Goal: Use online tool/utility: Utilize a website feature to perform a specific function

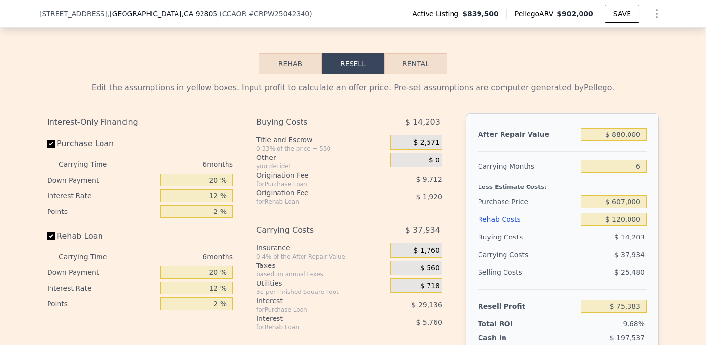
scroll to position [1481, 0]
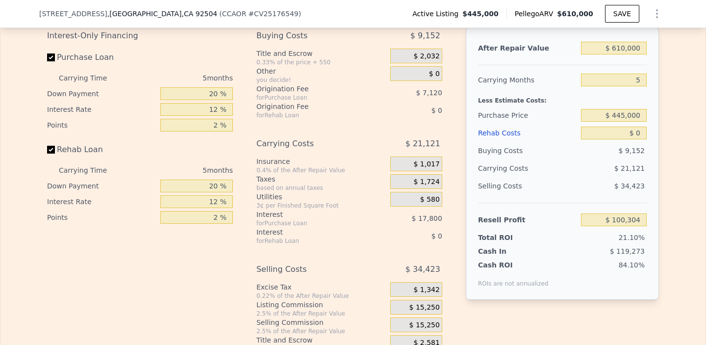
scroll to position [1664, 0]
click at [628, 87] on input "5" at bounding box center [614, 80] width 66 height 13
click at [635, 87] on input "5" at bounding box center [614, 80] width 66 height 13
type input "6"
type input "$ 96,080"
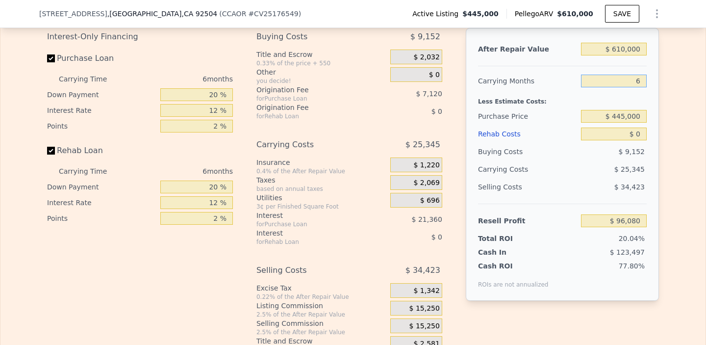
type input "6"
click at [457, 145] on div "Interest-Only Financing Purchase Loan Carrying Time 6 months Down Payment 20 % …" at bounding box center [353, 190] width 612 height 325
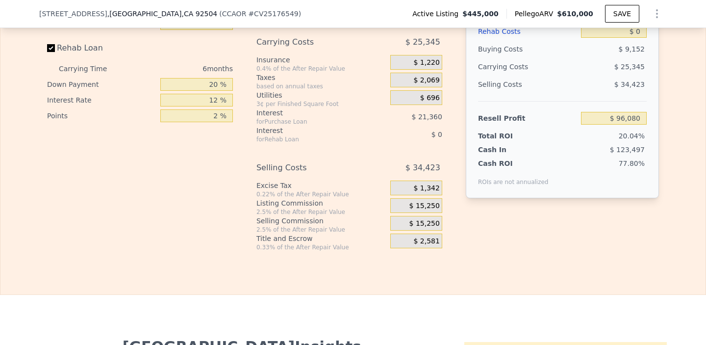
scroll to position [1798, 0]
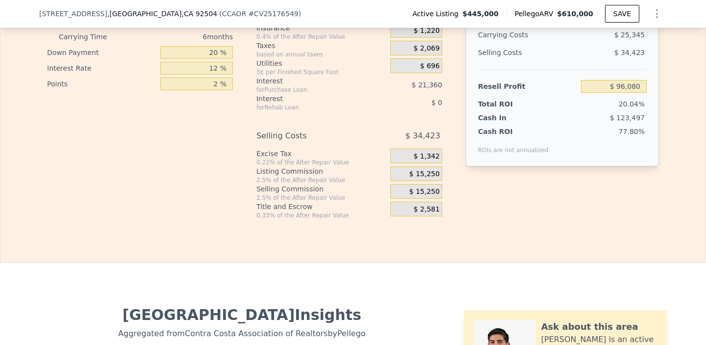
click at [425, 198] on div "$ 15,250" at bounding box center [416, 191] width 52 height 15
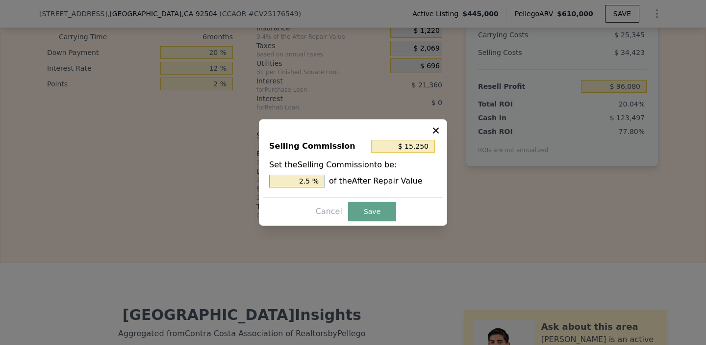
drag, startPoint x: 301, startPoint y: 182, endPoint x: 323, endPoint y: 182, distance: 22.5
click at [323, 182] on input "2.5 %" at bounding box center [297, 180] width 56 height 13
type input "$ 0"
type input "0 %"
click at [368, 210] on button "Save" at bounding box center [372, 211] width 48 height 20
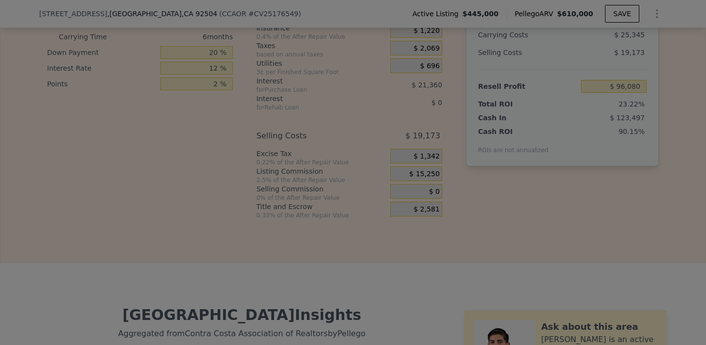
type input "$ 111,330"
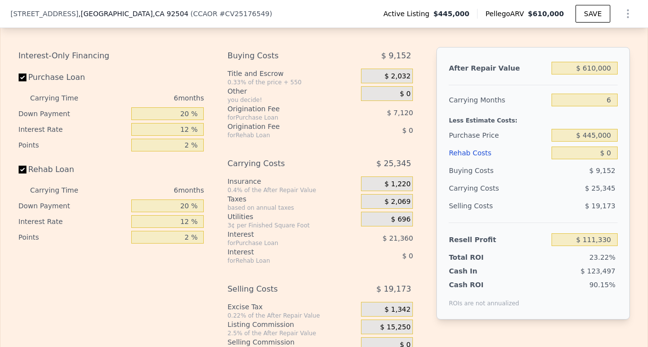
scroll to position [1644, 0]
click at [610, 160] on input "$ 0" at bounding box center [585, 154] width 66 height 13
type input "$ 100"
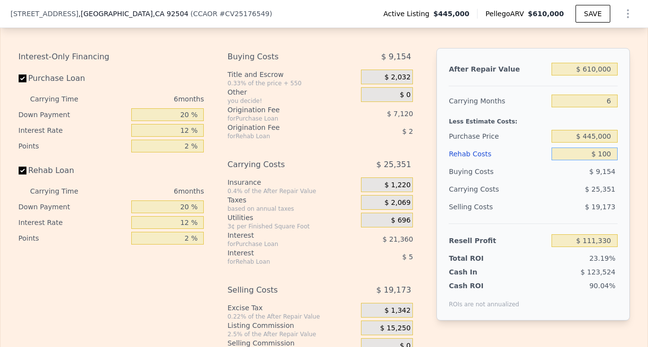
type input "$ 111,222"
type input "$ 100,000"
type input "$ 4,930"
type input "$ 100,000"
click at [552, 216] on div "$ 19,173" at bounding box center [585, 207] width 66 height 18
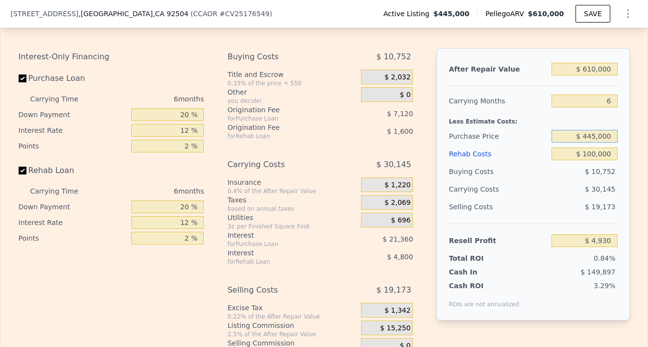
click at [592, 143] on input "$ 445,000" at bounding box center [585, 136] width 66 height 13
type input "$ 400,000"
click at [526, 198] on div "$ 30,145" at bounding box center [566, 189] width 103 height 18
type input "$ 52,960"
click at [593, 143] on input "$ 400,000" at bounding box center [585, 136] width 66 height 13
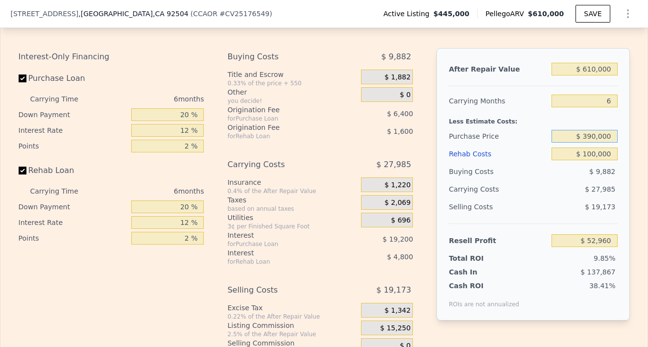
type input "$ 390,000"
click at [552, 216] on div "$ 19,173" at bounding box center [585, 207] width 66 height 18
type input "$ 63,633"
